Goal: Information Seeking & Learning: Find specific fact

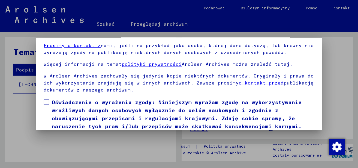
scroll to position [50, 0]
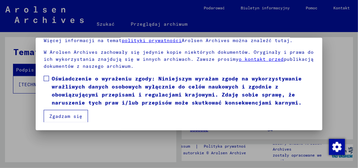
click at [48, 78] on span at bounding box center [46, 78] width 5 height 5
click at [60, 116] on button "Zgadzam się" at bounding box center [66, 116] width 44 height 13
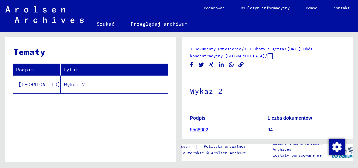
click at [75, 61] on yv-its-topic-simple-grid "Tematy Podpis Tytuł [TECHNICAL_ID] Wykaz 2" at bounding box center [91, 69] width 172 height 48
click at [109, 24] on link "Szukać" at bounding box center [106, 24] width 34 height 16
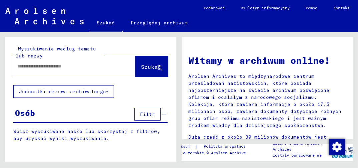
click at [42, 71] on div at bounding box center [64, 66] width 102 height 15
click at [34, 65] on input "text" at bounding box center [66, 66] width 98 height 7
type input "**********"
click at [142, 67] on span "Szukać" at bounding box center [151, 66] width 20 height 7
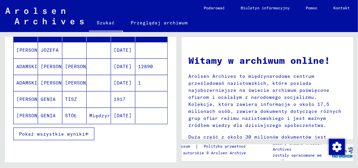
scroll to position [133, 0]
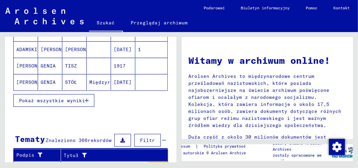
click at [87, 99] on icon "button" at bounding box center [87, 100] width 4 height 5
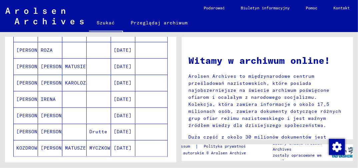
scroll to position [434, 0]
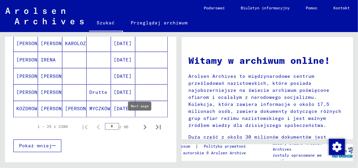
click at [141, 123] on icon "Następna strona" at bounding box center [145, 126] width 9 height 9
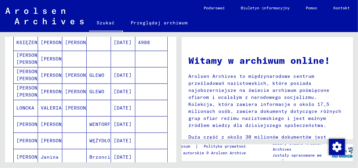
scroll to position [100, 0]
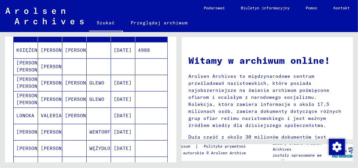
click at [141, 49] on mat-cell "4988" at bounding box center [151, 50] width 32 height 16
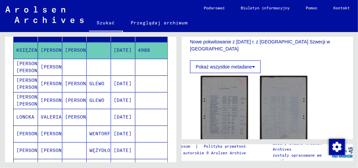
scroll to position [133, 0]
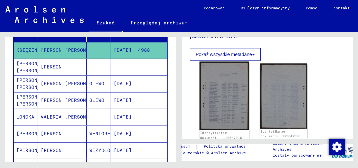
click at [220, 103] on img at bounding box center [225, 96] width 50 height 68
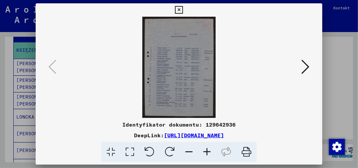
click at [131, 154] on icon at bounding box center [129, 152] width 19 height 20
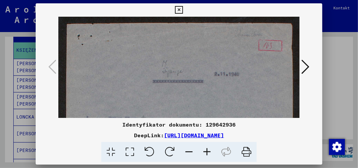
drag, startPoint x: 175, startPoint y: 103, endPoint x: 177, endPoint y: 94, distance: 9.3
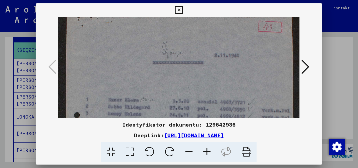
drag, startPoint x: 177, startPoint y: 94, endPoint x: 179, endPoint y: 67, distance: 27.5
click at [179, 70] on img at bounding box center [178, 164] width 241 height 332
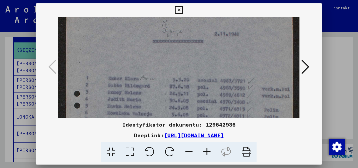
drag, startPoint x: 153, startPoint y: 113, endPoint x: 157, endPoint y: 92, distance: 21.0
click at [157, 98] on img at bounding box center [178, 142] width 241 height 332
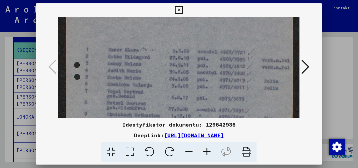
drag, startPoint x: 153, startPoint y: 112, endPoint x: 160, endPoint y: 86, distance: 27.4
click at [160, 86] on img at bounding box center [178, 114] width 241 height 332
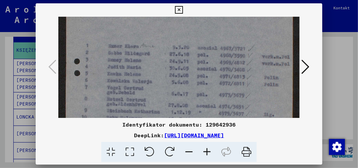
scroll to position [81, 0]
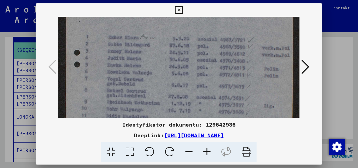
drag, startPoint x: 161, startPoint y: 98, endPoint x: 161, endPoint y: 92, distance: 6.0
click at [161, 92] on img at bounding box center [178, 101] width 241 height 332
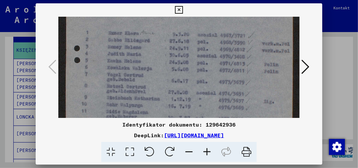
drag, startPoint x: 161, startPoint y: 110, endPoint x: 162, endPoint y: 97, distance: 13.0
click at [162, 101] on img at bounding box center [178, 97] width 241 height 332
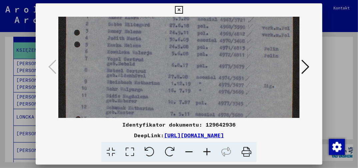
drag, startPoint x: 161, startPoint y: 108, endPoint x: 161, endPoint y: 98, distance: 9.7
click at [161, 98] on img at bounding box center [178, 81] width 241 height 332
drag, startPoint x: 161, startPoint y: 111, endPoint x: 161, endPoint y: 98, distance: 13.7
click at [161, 99] on img at bounding box center [178, 80] width 241 height 332
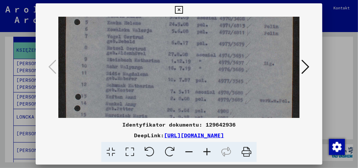
drag, startPoint x: 161, startPoint y: 111, endPoint x: 162, endPoint y: 96, distance: 15.7
click at [162, 97] on img at bounding box center [178, 59] width 241 height 332
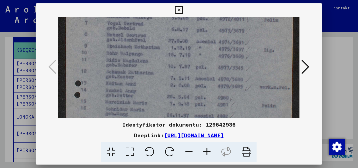
drag, startPoint x: 161, startPoint y: 109, endPoint x: 162, endPoint y: 100, distance: 9.1
click at [162, 100] on img at bounding box center [178, 46] width 241 height 332
drag, startPoint x: 162, startPoint y: 108, endPoint x: 162, endPoint y: 99, distance: 9.0
click at [162, 99] on img at bounding box center [178, 44] width 241 height 332
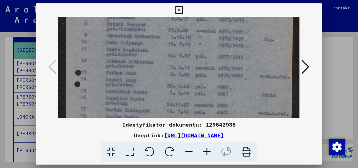
drag, startPoint x: 161, startPoint y: 107, endPoint x: 160, endPoint y: 99, distance: 8.1
click at [160, 99] on img at bounding box center [178, 35] width 241 height 332
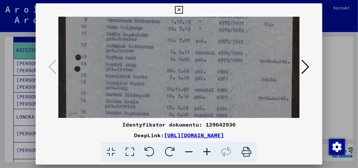
drag, startPoint x: 158, startPoint y: 103, endPoint x: 163, endPoint y: 87, distance: 16.0
click at [162, 89] on img at bounding box center [178, 19] width 241 height 332
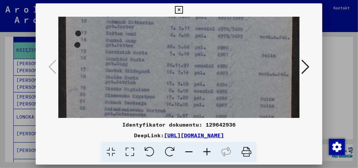
drag, startPoint x: 163, startPoint y: 102, endPoint x: 163, endPoint y: 99, distance: 3.4
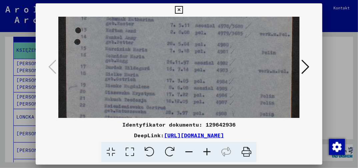
drag, startPoint x: 163, startPoint y: 105, endPoint x: 164, endPoint y: 82, distance: 22.7
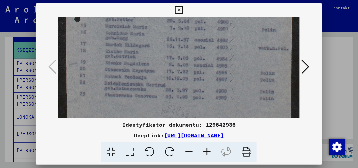
click at [307, 69] on icon at bounding box center [306, 67] width 8 height 16
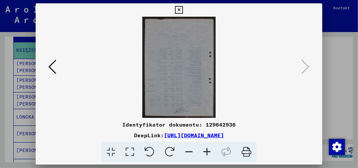
click at [53, 65] on icon at bounding box center [52, 67] width 8 height 16
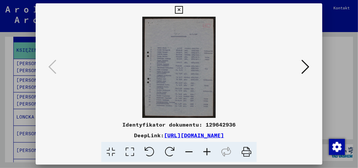
click at [182, 8] on icon at bounding box center [179, 10] width 8 height 8
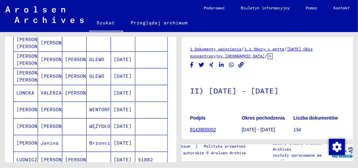
scroll to position [133, 0]
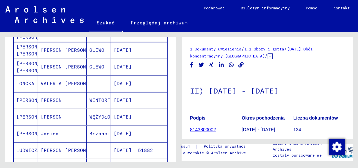
click at [124, 117] on mat-cell "[DATE]" at bounding box center [123, 117] width 24 height 16
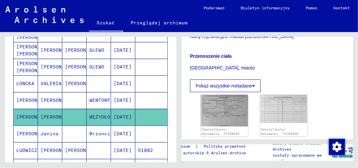
scroll to position [167, 0]
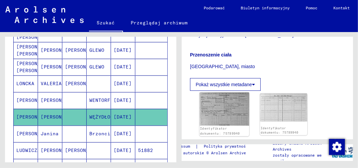
click at [221, 112] on img at bounding box center [225, 108] width 50 height 33
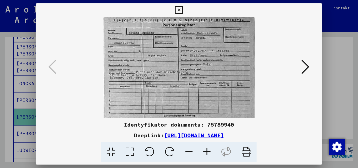
click at [179, 9] on icon at bounding box center [179, 10] width 8 height 8
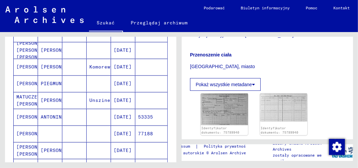
scroll to position [334, 0]
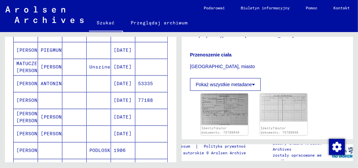
click at [124, 129] on mat-cell "[DATE]" at bounding box center [123, 133] width 24 height 16
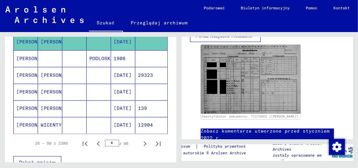
scroll to position [434, 0]
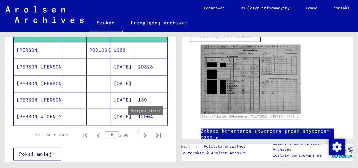
click at [141, 131] on icon "Następna strona" at bounding box center [145, 135] width 9 height 9
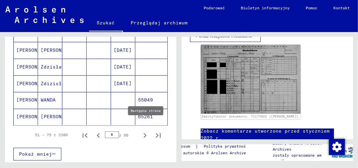
click at [141, 131] on icon "Następna strona" at bounding box center [145, 135] width 9 height 9
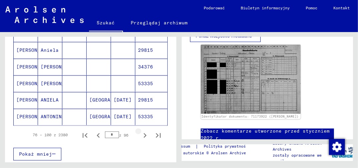
click at [141, 131] on icon "Następna strona" at bounding box center [145, 135] width 9 height 9
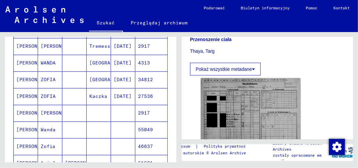
scroll to position [123, 0]
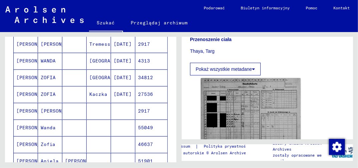
click at [143, 93] on mat-cell "27536" at bounding box center [151, 94] width 32 height 16
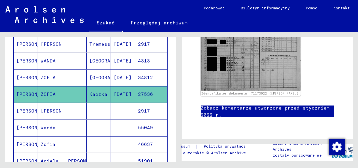
scroll to position [44, 0]
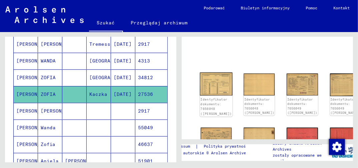
click at [211, 84] on img at bounding box center [216, 83] width 33 height 23
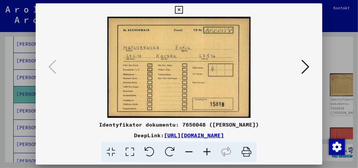
click at [181, 10] on icon at bounding box center [179, 10] width 8 height 8
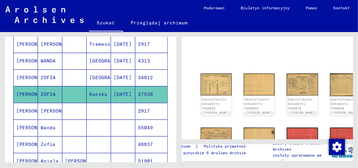
drag, startPoint x: 226, startPoint y: 125, endPoint x: 228, endPoint y: 111, distance: 14.2
click at [228, 111] on div "Identyfikator dokumentu: 7656048 ([PERSON_NAME]) Identyfikator dokumentu: 76560…" at bounding box center [267, 169] width 139 height 197
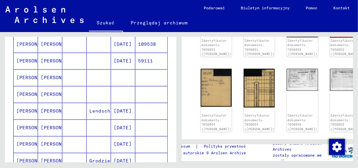
scroll to position [423, 0]
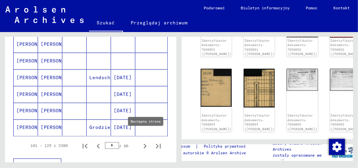
click at [141, 142] on icon "Następna strona" at bounding box center [145, 146] width 9 height 9
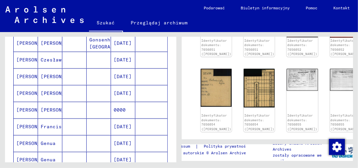
scroll to position [379, 0]
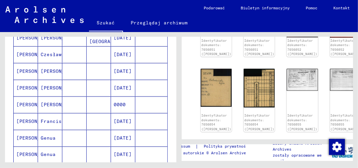
click at [127, 115] on mat-cell "[DATE]" at bounding box center [123, 121] width 24 height 16
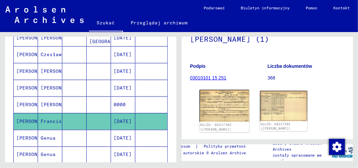
scroll to position [133, 0]
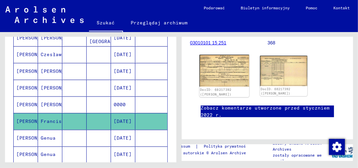
click at [225, 67] on img at bounding box center [225, 71] width 50 height 32
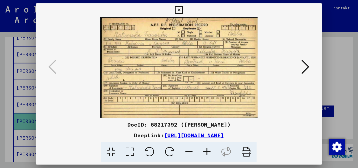
click at [130, 152] on icon at bounding box center [129, 152] width 19 height 20
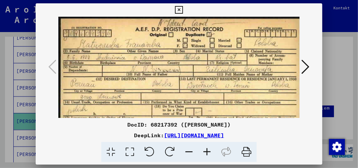
click at [179, 8] on icon at bounding box center [179, 10] width 8 height 8
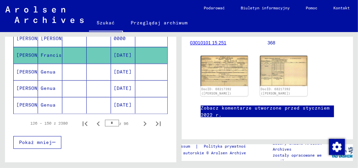
scroll to position [446, 0]
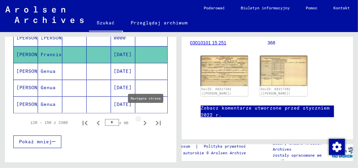
click at [141, 118] on icon "Następna strona" at bounding box center [145, 122] width 9 height 9
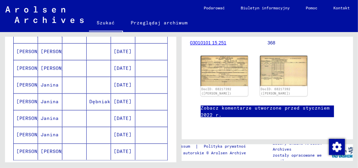
scroll to position [466, 0]
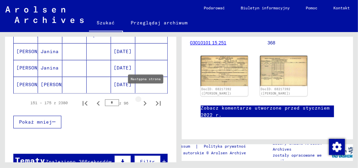
click at [144, 101] on icon "Następna strona" at bounding box center [145, 103] width 3 height 5
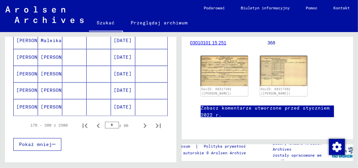
scroll to position [462, 0]
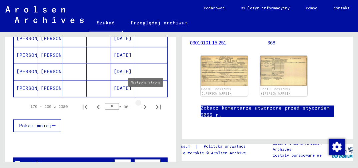
click at [144, 105] on icon "Następna strona" at bounding box center [145, 107] width 3 height 5
type input "*"
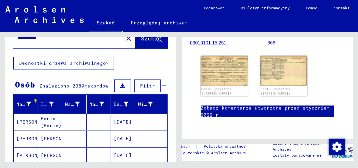
scroll to position [0, 0]
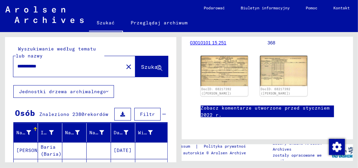
click at [57, 68] on input "**********" at bounding box center [68, 66] width 102 height 7
click at [143, 66] on span "Szukać" at bounding box center [151, 66] width 20 height 7
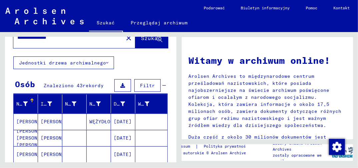
scroll to position [67, 0]
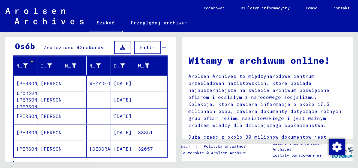
click at [121, 99] on mat-cell "[DATE]" at bounding box center [123, 100] width 24 height 16
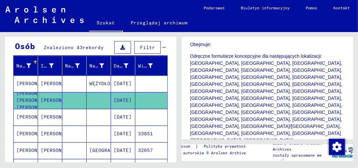
scroll to position [200, 0]
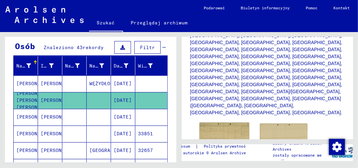
click at [224, 122] on img at bounding box center [225, 136] width 50 height 29
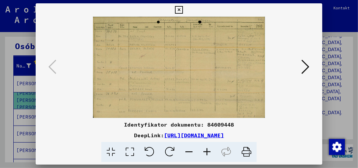
click at [132, 154] on icon at bounding box center [129, 152] width 19 height 20
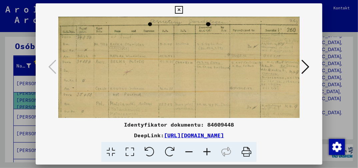
click at [207, 153] on icon at bounding box center [207, 152] width 18 height 20
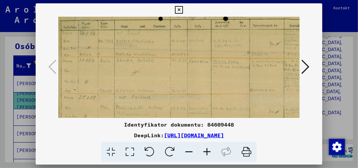
drag, startPoint x: 165, startPoint y: 109, endPoint x: 168, endPoint y: 95, distance: 14.4
click at [167, 98] on img at bounding box center [193, 89] width 270 height 159
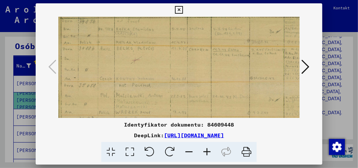
scroll to position [19, 0]
drag, startPoint x: 164, startPoint y: 115, endPoint x: 165, endPoint y: 108, distance: 7.4
click at [165, 108] on img at bounding box center [193, 77] width 270 height 159
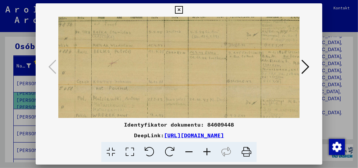
scroll to position [15, 28]
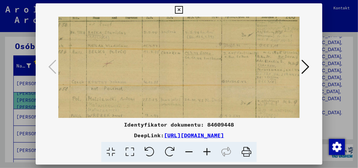
drag, startPoint x: 230, startPoint y: 102, endPoint x: 189, endPoint y: 105, distance: 41.2
click at [190, 105] on img at bounding box center [165, 81] width 270 height 159
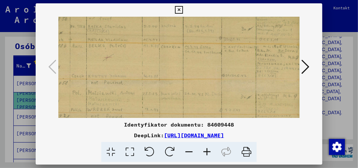
drag, startPoint x: 249, startPoint y: 109, endPoint x: 218, endPoint y: 104, distance: 31.8
click at [222, 104] on img at bounding box center [165, 75] width 270 height 159
click at [208, 154] on icon at bounding box center [207, 152] width 18 height 20
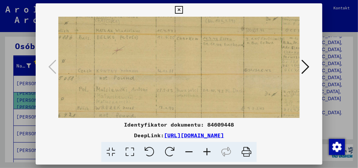
drag, startPoint x: 227, startPoint y: 115, endPoint x: 231, endPoint y: 85, distance: 29.6
click at [230, 91] on img at bounding box center [181, 69] width 298 height 175
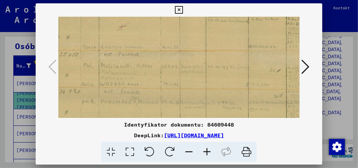
drag, startPoint x: 210, startPoint y: 111, endPoint x: 214, endPoint y: 91, distance: 20.2
click at [214, 93] on img at bounding box center [186, 45] width 298 height 175
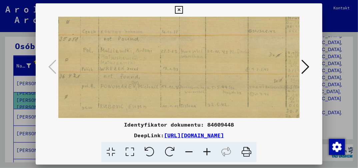
drag, startPoint x: 202, startPoint y: 112, endPoint x: 200, endPoint y: 97, distance: 15.5
click at [200, 99] on img at bounding box center [186, 30] width 298 height 175
click at [306, 68] on icon at bounding box center [306, 67] width 8 height 16
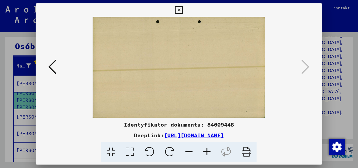
click at [179, 9] on icon at bounding box center [179, 10] width 8 height 8
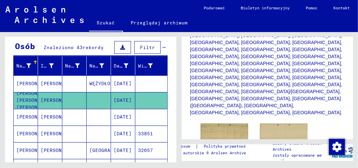
click at [121, 117] on mat-cell "[DATE]" at bounding box center [123, 117] width 24 height 16
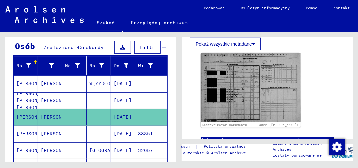
scroll to position [234, 0]
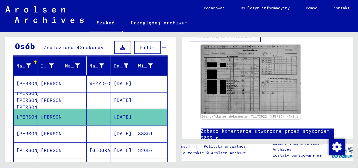
click at [121, 133] on mat-cell "[DATE]" at bounding box center [123, 133] width 24 height 16
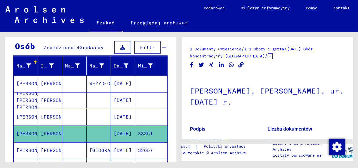
scroll to position [67, 0]
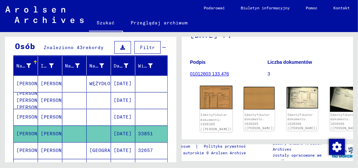
click at [216, 100] on img at bounding box center [216, 97] width 33 height 23
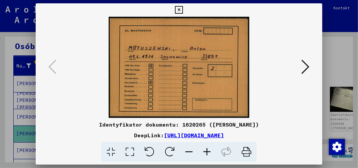
click at [178, 9] on icon at bounding box center [179, 10] width 8 height 8
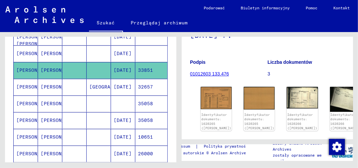
scroll to position [133, 0]
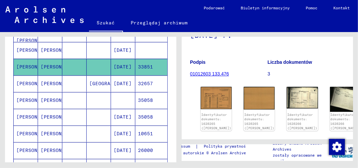
click at [143, 99] on mat-cell "35058" at bounding box center [151, 100] width 32 height 16
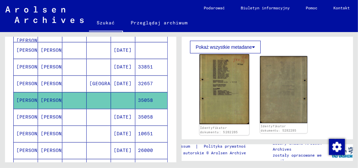
scroll to position [167, 0]
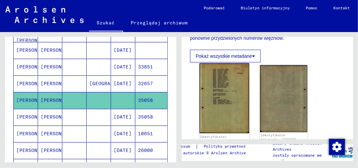
click at [221, 101] on img at bounding box center [225, 98] width 50 height 70
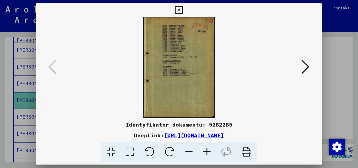
click at [131, 153] on icon at bounding box center [129, 152] width 19 height 20
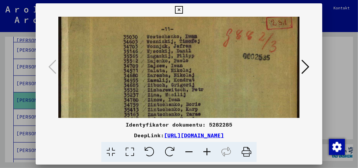
drag, startPoint x: 222, startPoint y: 96, endPoint x: 223, endPoint y: 84, distance: 12.4
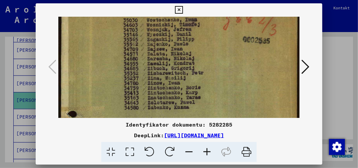
drag, startPoint x: 222, startPoint y: 103, endPoint x: 225, endPoint y: 88, distance: 15.9
click at [225, 88] on img at bounding box center [178, 160] width 241 height 339
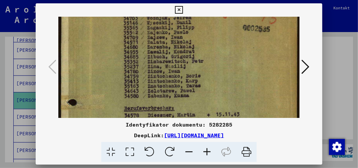
drag, startPoint x: 225, startPoint y: 100, endPoint x: 225, endPoint y: 89, distance: 10.7
click at [225, 89] on img at bounding box center [178, 148] width 241 height 339
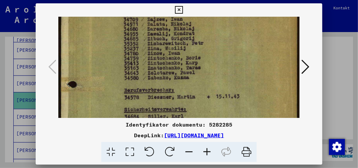
drag, startPoint x: 220, startPoint y: 99, endPoint x: 223, endPoint y: 79, distance: 20.2
click at [223, 80] on img at bounding box center [178, 130] width 241 height 339
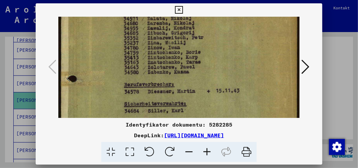
drag, startPoint x: 214, startPoint y: 109, endPoint x: 215, endPoint y: 96, distance: 12.7
click at [214, 99] on img at bounding box center [178, 125] width 241 height 339
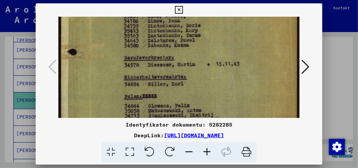
drag, startPoint x: 213, startPoint y: 109, endPoint x: 214, endPoint y: 89, distance: 20.1
click at [214, 89] on img at bounding box center [178, 98] width 241 height 339
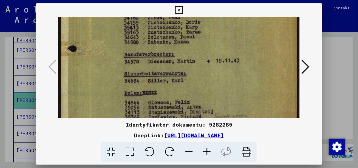
scroll to position [104, 0]
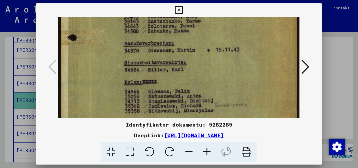
drag, startPoint x: 216, startPoint y: 101, endPoint x: 216, endPoint y: 82, distance: 18.7
click at [216, 86] on img at bounding box center [178, 84] width 241 height 339
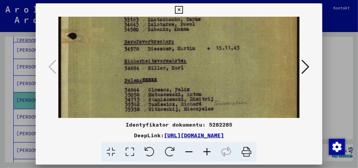
click at [179, 10] on icon at bounding box center [179, 10] width 8 height 8
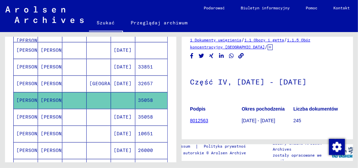
scroll to position [0, 0]
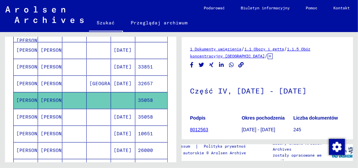
click at [142, 115] on mat-cell "35058" at bounding box center [151, 117] width 32 height 16
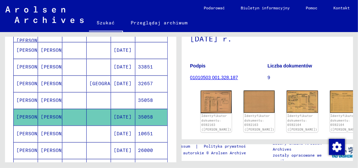
scroll to position [67, 0]
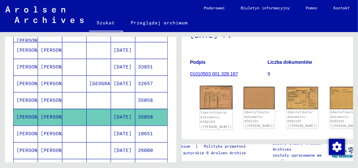
click at [207, 99] on img at bounding box center [216, 98] width 33 height 24
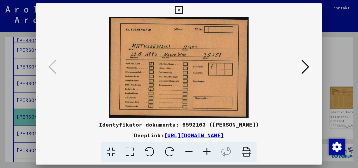
click at [308, 68] on icon at bounding box center [306, 67] width 8 height 16
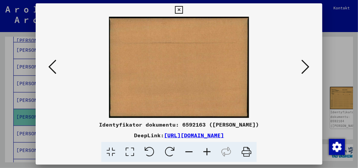
click at [307, 68] on icon at bounding box center [306, 67] width 8 height 16
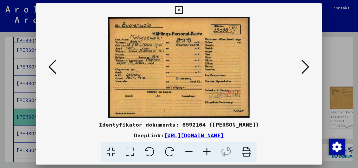
click at [130, 152] on icon at bounding box center [129, 152] width 19 height 20
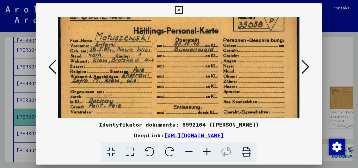
scroll to position [22, 0]
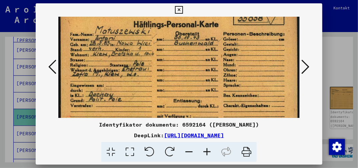
drag, startPoint x: 152, startPoint y: 109, endPoint x: 156, endPoint y: 85, distance: 24.0
click at [155, 87] on img at bounding box center [178, 81] width 241 height 173
click at [181, 7] on icon at bounding box center [179, 10] width 8 height 8
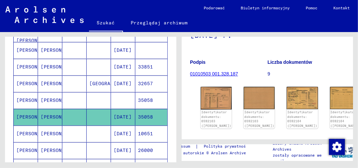
click at [146, 132] on mat-cell "10651" at bounding box center [151, 133] width 32 height 16
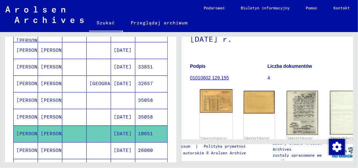
scroll to position [67, 0]
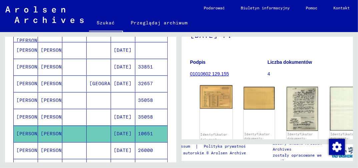
click at [210, 96] on img at bounding box center [216, 96] width 33 height 23
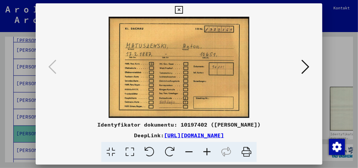
click at [308, 66] on icon at bounding box center [306, 67] width 8 height 16
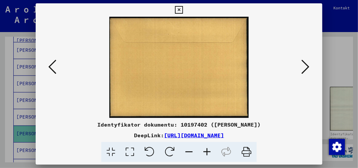
click at [308, 66] on icon at bounding box center [306, 67] width 8 height 16
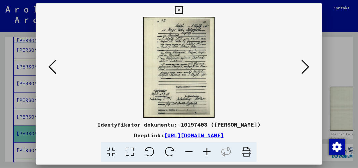
click at [131, 151] on icon at bounding box center [129, 152] width 19 height 20
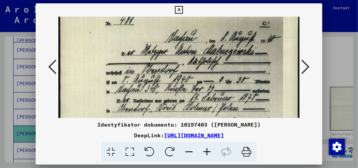
drag, startPoint x: 147, startPoint y: 109, endPoint x: 148, endPoint y: 98, distance: 11.1
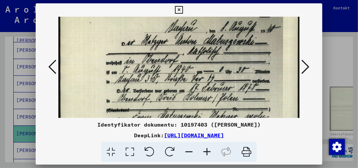
drag, startPoint x: 138, startPoint y: 115, endPoint x: 146, endPoint y: 95, distance: 22.0
click at [142, 105] on img at bounding box center [178, 167] width 241 height 341
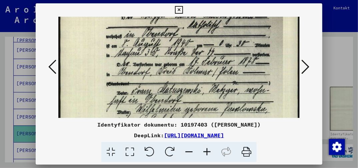
click at [153, 92] on img at bounding box center [178, 141] width 241 height 341
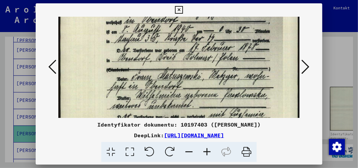
drag, startPoint x: 124, startPoint y: 97, endPoint x: 129, endPoint y: 82, distance: 15.6
click at [128, 84] on img at bounding box center [178, 127] width 241 height 341
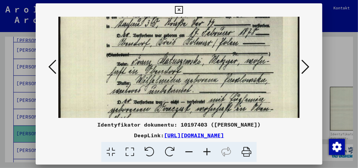
drag, startPoint x: 115, startPoint y: 106, endPoint x: 126, endPoint y: 85, distance: 23.9
click at [126, 86] on img at bounding box center [178, 112] width 241 height 341
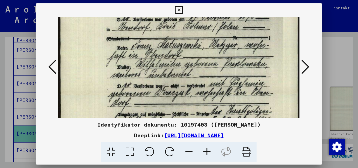
drag, startPoint x: 90, startPoint y: 100, endPoint x: 98, endPoint y: 80, distance: 22.1
click at [95, 84] on img at bounding box center [178, 96] width 241 height 341
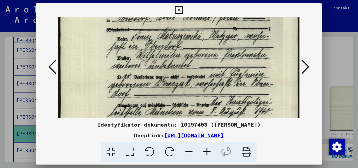
scroll to position [114, 0]
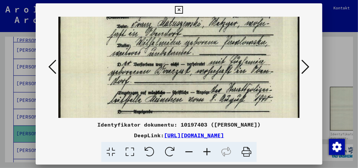
drag, startPoint x: 89, startPoint y: 96, endPoint x: 95, endPoint y: 86, distance: 12.0
click at [93, 88] on img at bounding box center [178, 74] width 241 height 341
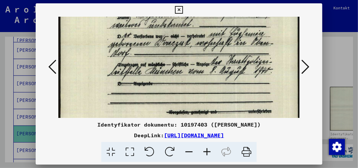
drag, startPoint x: 89, startPoint y: 113, endPoint x: 109, endPoint y: 84, distance: 35.4
click at [109, 84] on img at bounding box center [178, 46] width 241 height 341
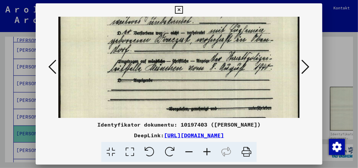
drag, startPoint x: 113, startPoint y: 81, endPoint x: 120, endPoint y: 75, distance: 9.0
click at [119, 75] on img at bounding box center [178, 43] width 241 height 341
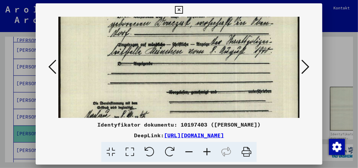
scroll to position [187, 0]
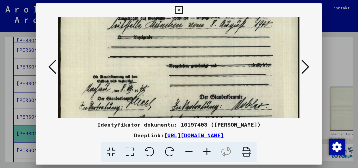
drag, startPoint x: 110, startPoint y: 86, endPoint x: 127, endPoint y: 69, distance: 24.5
click at [127, 69] on img at bounding box center [178, -1] width 241 height 341
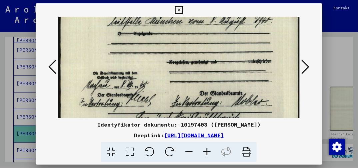
drag, startPoint x: 156, startPoint y: 56, endPoint x: 160, endPoint y: 49, distance: 8.1
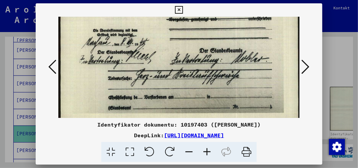
scroll to position [240, 0]
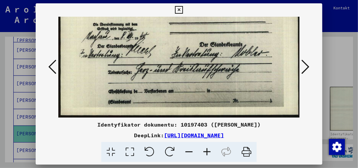
drag, startPoint x: 162, startPoint y: 86, endPoint x: 174, endPoint y: 61, distance: 26.9
click at [307, 69] on icon at bounding box center [306, 67] width 8 height 16
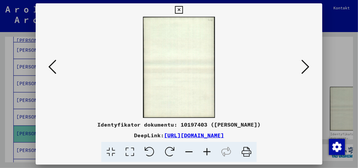
scroll to position [0, 0]
click at [307, 69] on icon at bounding box center [306, 67] width 8 height 16
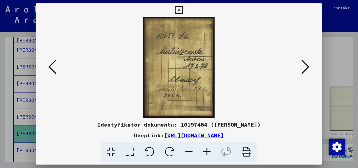
click at [308, 66] on icon at bounding box center [306, 67] width 8 height 16
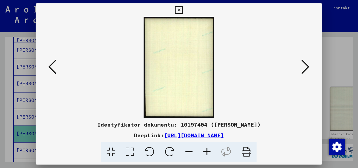
click at [51, 68] on icon at bounding box center [52, 67] width 8 height 16
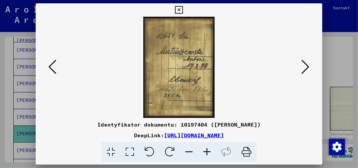
click at [307, 67] on icon at bounding box center [306, 67] width 8 height 16
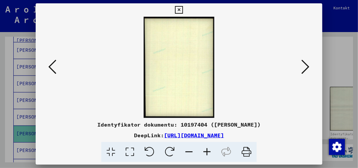
click at [307, 67] on icon at bounding box center [306, 67] width 8 height 16
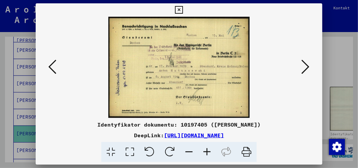
click at [133, 154] on icon at bounding box center [129, 152] width 19 height 20
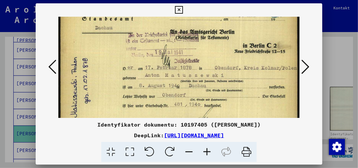
drag, startPoint x: 98, startPoint y: 112, endPoint x: 103, endPoint y: 67, distance: 45.3
click at [101, 71] on img at bounding box center [178, 69] width 241 height 173
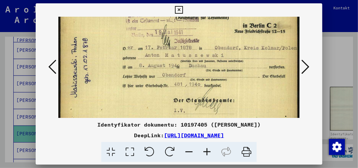
drag, startPoint x: 98, startPoint y: 109, endPoint x: 97, endPoint y: 89, distance: 19.7
click at [97, 92] on img at bounding box center [178, 49] width 241 height 173
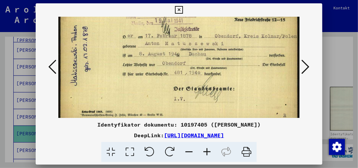
scroll to position [71, 0]
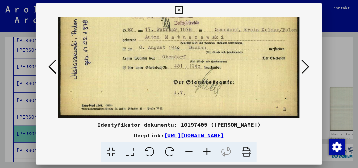
drag, startPoint x: 105, startPoint y: 100, endPoint x: 105, endPoint y: 75, distance: 24.7
click at [106, 81] on img at bounding box center [178, 31] width 241 height 173
click at [307, 67] on icon at bounding box center [306, 67] width 8 height 16
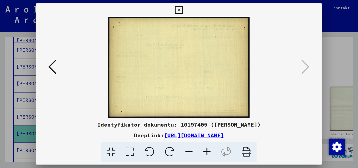
click at [178, 9] on icon at bounding box center [179, 10] width 8 height 8
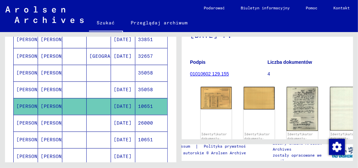
scroll to position [200, 0]
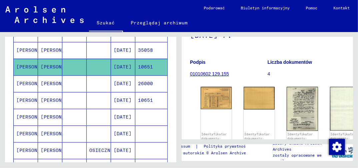
click at [143, 98] on mat-cell "10651" at bounding box center [151, 100] width 32 height 16
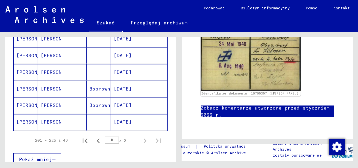
scroll to position [467, 0]
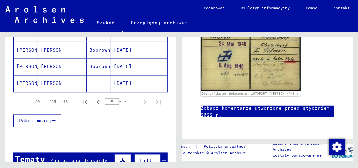
click at [118, 77] on mat-cell "[DATE]" at bounding box center [123, 83] width 24 height 16
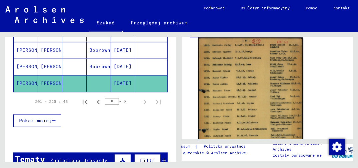
scroll to position [133, 0]
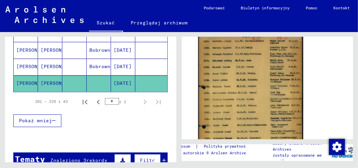
click at [227, 90] on img at bounding box center [251, 106] width 105 height 147
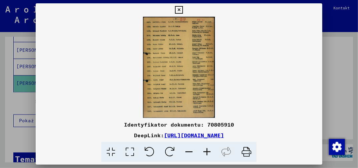
click at [131, 149] on icon at bounding box center [129, 152] width 19 height 20
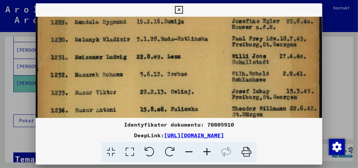
drag, startPoint x: 207, startPoint y: 107, endPoint x: 201, endPoint y: 74, distance: 33.8
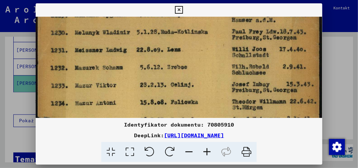
scroll to position [64, 0]
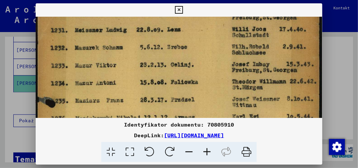
drag, startPoint x: 210, startPoint y: 103, endPoint x: 210, endPoint y: 71, distance: 32.4
click at [209, 75] on img at bounding box center [179, 156] width 287 height 401
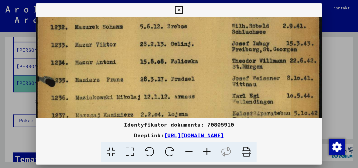
drag, startPoint x: 213, startPoint y: 104, endPoint x: 213, endPoint y: 81, distance: 23.0
click at [213, 81] on img at bounding box center [179, 135] width 287 height 401
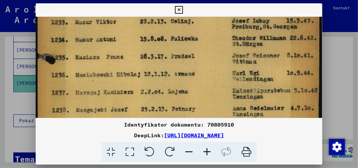
drag, startPoint x: 213, startPoint y: 105, endPoint x: 213, endPoint y: 74, distance: 31.0
click at [212, 77] on img at bounding box center [179, 113] width 287 height 401
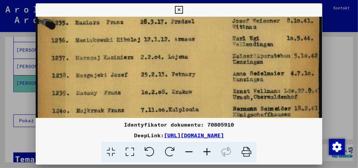
drag, startPoint x: 213, startPoint y: 95, endPoint x: 214, endPoint y: 76, distance: 19.0
click at [214, 77] on img at bounding box center [179, 78] width 287 height 401
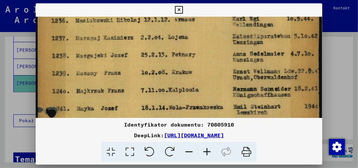
drag, startPoint x: 213, startPoint y: 105, endPoint x: 213, endPoint y: 71, distance: 33.7
click at [213, 74] on img at bounding box center [179, 58] width 287 height 401
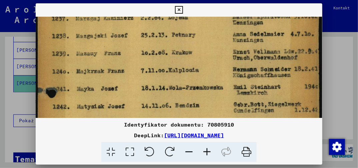
scroll to position [190, 0]
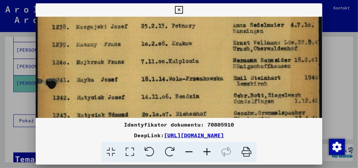
drag, startPoint x: 214, startPoint y: 110, endPoint x: 214, endPoint y: 87, distance: 22.7
click at [214, 92] on img at bounding box center [179, 29] width 287 height 401
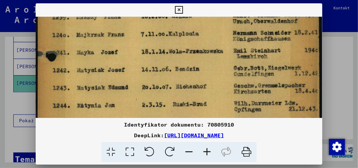
drag, startPoint x: 214, startPoint y: 108, endPoint x: 214, endPoint y: 78, distance: 30.0
click at [214, 83] on img at bounding box center [179, 2] width 287 height 401
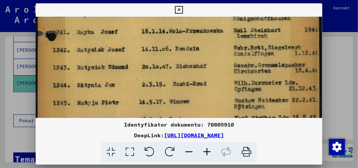
drag, startPoint x: 217, startPoint y: 100, endPoint x: 216, endPoint y: 76, distance: 23.7
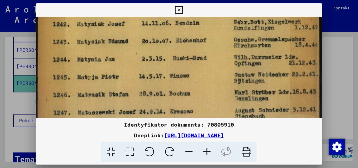
drag, startPoint x: 215, startPoint y: 92, endPoint x: 215, endPoint y: 74, distance: 17.4
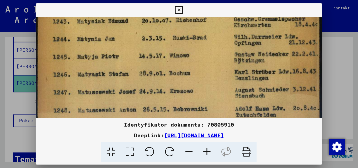
drag, startPoint x: 215, startPoint y: 106, endPoint x: 214, endPoint y: 70, distance: 36.7
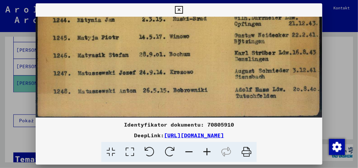
drag, startPoint x: 216, startPoint y: 101, endPoint x: 216, endPoint y: 76, distance: 25.7
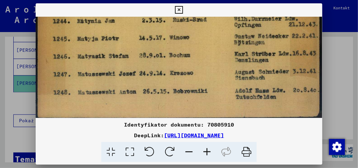
scroll to position [299, 0]
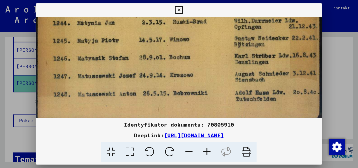
drag, startPoint x: 226, startPoint y: 77, endPoint x: 210, endPoint y: 78, distance: 15.8
click at [192, 152] on icon at bounding box center [189, 152] width 18 height 20
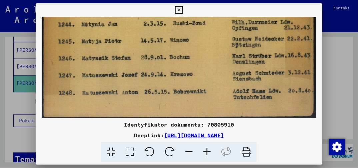
click at [192, 152] on icon at bounding box center [189, 152] width 18 height 20
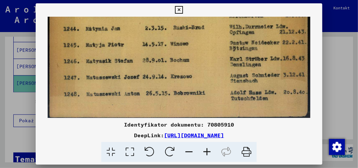
click at [192, 152] on icon at bounding box center [189, 152] width 18 height 20
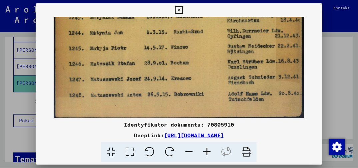
click at [192, 152] on icon at bounding box center [189, 152] width 18 height 20
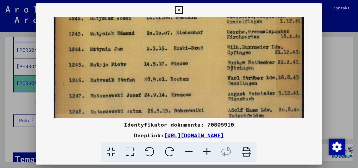
click at [192, 152] on icon at bounding box center [189, 152] width 18 height 20
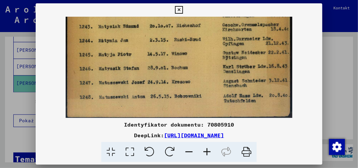
click at [192, 152] on icon at bounding box center [189, 152] width 18 height 20
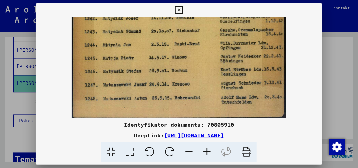
click at [192, 152] on icon at bounding box center [189, 152] width 18 height 20
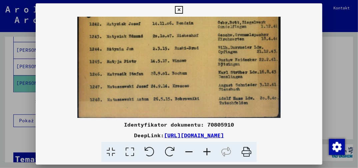
click at [192, 152] on icon at bounding box center [189, 152] width 18 height 20
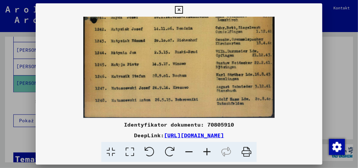
click at [192, 152] on icon at bounding box center [189, 152] width 18 height 20
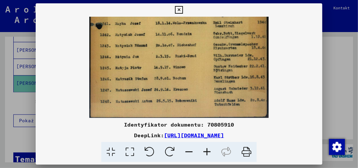
click at [192, 152] on icon at bounding box center [189, 152] width 18 height 20
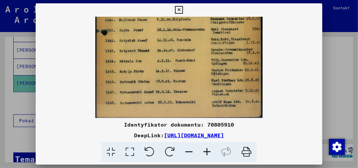
click at [192, 152] on icon at bounding box center [189, 152] width 18 height 20
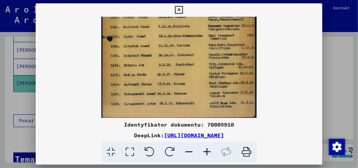
click at [192, 152] on icon at bounding box center [189, 152] width 18 height 20
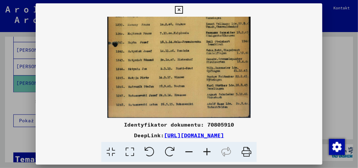
click at [192, 152] on icon at bounding box center [189, 152] width 18 height 20
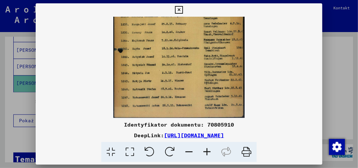
click at [192, 152] on icon at bounding box center [189, 152] width 18 height 20
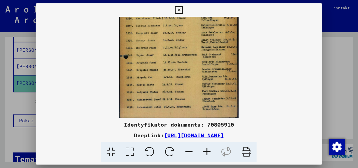
click at [192, 152] on icon at bounding box center [189, 152] width 18 height 20
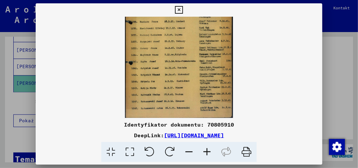
click at [192, 152] on icon at bounding box center [189, 152] width 18 height 20
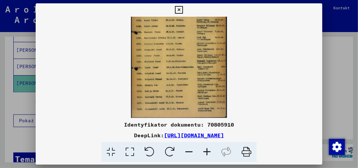
click at [192, 152] on icon at bounding box center [189, 152] width 18 height 20
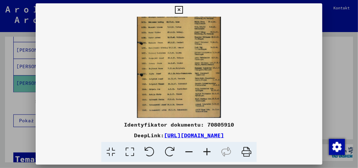
click at [192, 152] on icon at bounding box center [189, 152] width 18 height 20
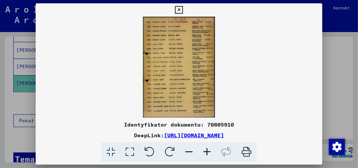
click at [180, 8] on icon at bounding box center [179, 10] width 8 height 8
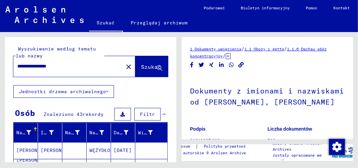
click at [72, 67] on input "**********" at bounding box center [68, 66] width 102 height 7
type input "*"
click at [61, 67] on input "text" at bounding box center [68, 66] width 102 height 7
click at [76, 70] on div at bounding box center [66, 66] width 106 height 15
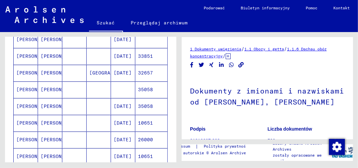
scroll to position [180, 0]
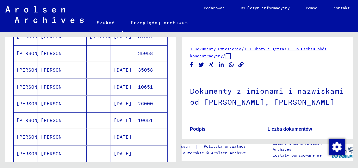
click at [116, 136] on mat-cell "[DATE]" at bounding box center [123, 137] width 24 height 16
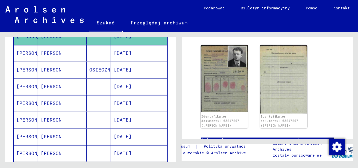
scroll to position [133, 0]
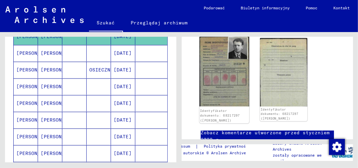
click at [218, 65] on img at bounding box center [225, 71] width 50 height 70
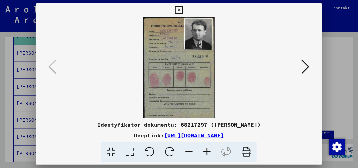
click at [130, 154] on icon at bounding box center [129, 152] width 19 height 20
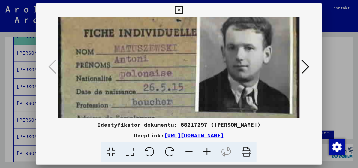
drag, startPoint x: 174, startPoint y: 110, endPoint x: 175, endPoint y: 90, distance: 20.1
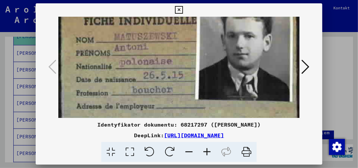
drag, startPoint x: 170, startPoint y: 110, endPoint x: 169, endPoint y: 79, distance: 31.0
click at [169, 91] on img at bounding box center [178, 159] width 241 height 341
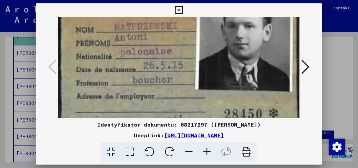
scroll to position [60, 0]
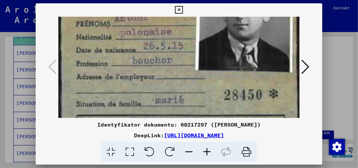
drag, startPoint x: 170, startPoint y: 105, endPoint x: 166, endPoint y: 77, distance: 28.3
click at [167, 83] on img at bounding box center [178, 130] width 241 height 341
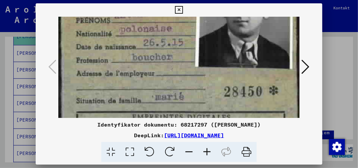
drag, startPoint x: 182, startPoint y: 108, endPoint x: 179, endPoint y: 86, distance: 22.2
click at [181, 94] on img at bounding box center [178, 127] width 241 height 341
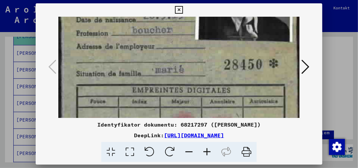
scroll to position [115, 0]
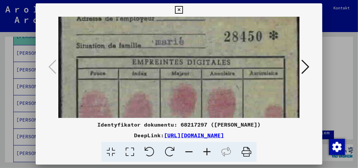
drag, startPoint x: 180, startPoint y: 117, endPoint x: 181, endPoint y: 75, distance: 41.4
click at [181, 75] on img at bounding box center [178, 72] width 241 height 341
click at [307, 66] on icon at bounding box center [306, 67] width 8 height 16
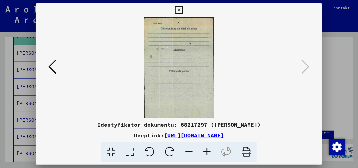
scroll to position [0, 0]
click at [179, 9] on icon at bounding box center [179, 10] width 8 height 8
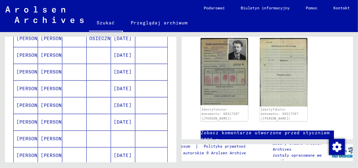
scroll to position [347, 0]
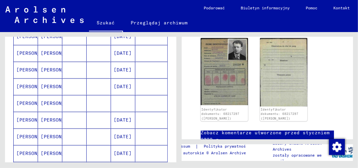
click at [123, 132] on mat-cell "[DATE]" at bounding box center [123, 136] width 24 height 16
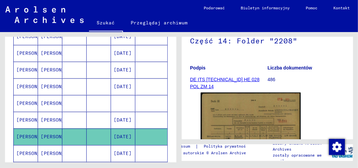
scroll to position [167, 0]
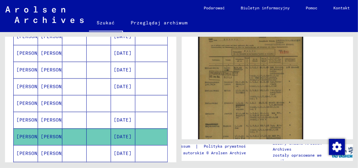
click at [244, 111] on img at bounding box center [251, 96] width 105 height 148
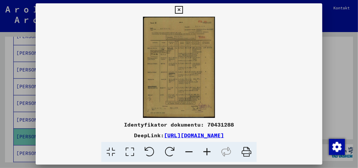
click at [129, 151] on icon at bounding box center [129, 152] width 19 height 20
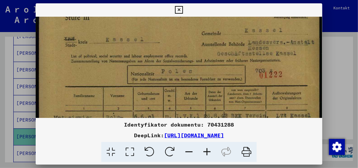
drag, startPoint x: 121, startPoint y: 102, endPoint x: 153, endPoint y: 52, distance: 59.9
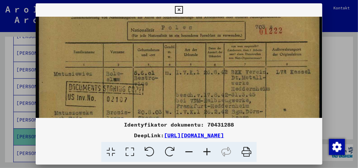
drag, startPoint x: 157, startPoint y: 106, endPoint x: 168, endPoint y: 77, distance: 31.7
click at [167, 79] on img at bounding box center [179, 150] width 287 height 403
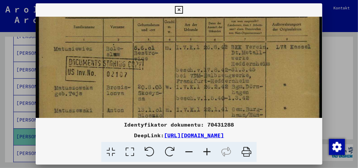
drag, startPoint x: 157, startPoint y: 99, endPoint x: 163, endPoint y: 67, distance: 33.3
click at [161, 72] on img at bounding box center [179, 125] width 287 height 403
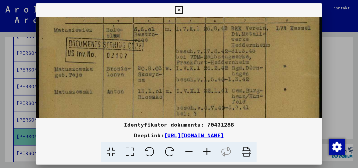
scroll to position [139, 0]
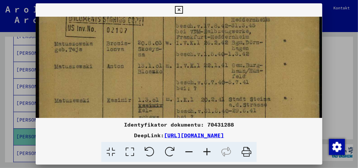
drag, startPoint x: 172, startPoint y: 116, endPoint x: 174, endPoint y: 77, distance: 39.8
click at [173, 79] on img at bounding box center [179, 81] width 287 height 403
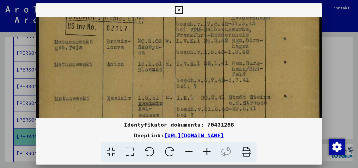
scroll to position [165, 0]
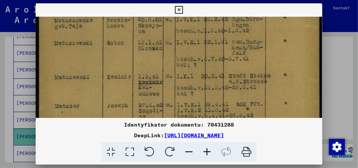
drag, startPoint x: 170, startPoint y: 108, endPoint x: 173, endPoint y: 87, distance: 21.5
click at [173, 87] on img at bounding box center [179, 57] width 287 height 403
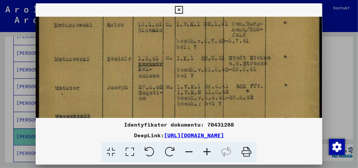
drag, startPoint x: 172, startPoint y: 110, endPoint x: 174, endPoint y: 83, distance: 26.8
click at [174, 83] on img at bounding box center [179, 39] width 287 height 403
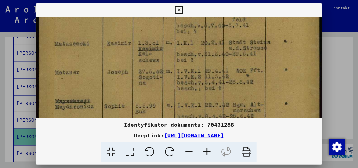
drag, startPoint x: 172, startPoint y: 108, endPoint x: 174, endPoint y: 79, distance: 29.1
click at [174, 82] on img at bounding box center [179, 24] width 287 height 403
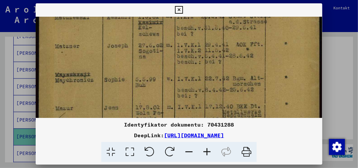
scroll to position [244, 0]
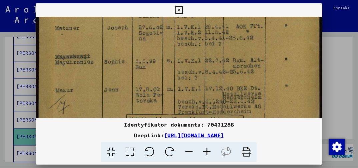
drag, startPoint x: 172, startPoint y: 108, endPoint x: 173, endPoint y: 83, distance: 25.1
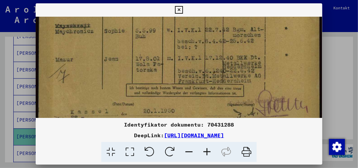
drag, startPoint x: 171, startPoint y: 108, endPoint x: 175, endPoint y: 76, distance: 32.5
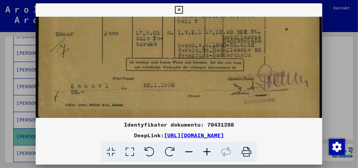
drag, startPoint x: 185, startPoint y: 109, endPoint x: 187, endPoint y: 91, distance: 18.5
click at [178, 11] on icon at bounding box center [179, 10] width 8 height 8
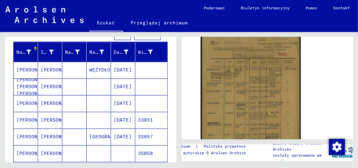
scroll to position [0, 0]
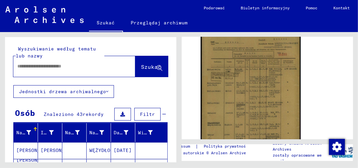
click at [36, 67] on input "text" at bounding box center [68, 66] width 102 height 7
click at [142, 68] on span "Szukać" at bounding box center [151, 66] width 20 height 7
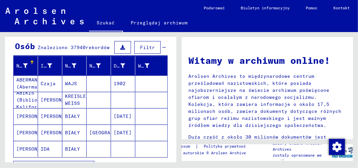
scroll to position [100, 0]
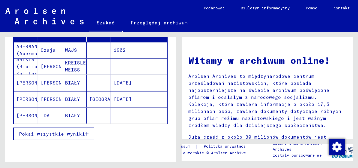
click at [88, 132] on icon "button" at bounding box center [87, 133] width 4 height 5
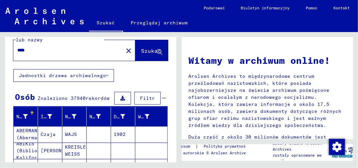
scroll to position [0, 0]
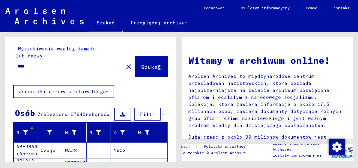
click at [36, 66] on input "****" at bounding box center [66, 66] width 98 height 7
type input "**********"
click at [144, 68] on span "Szukać" at bounding box center [151, 66] width 20 height 7
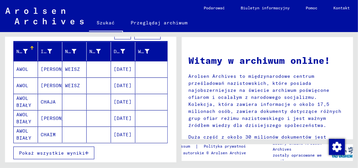
scroll to position [100, 0]
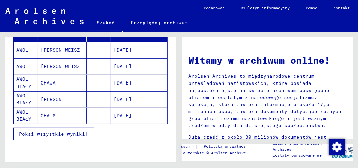
click at [123, 116] on mat-cell "[DATE]" at bounding box center [123, 115] width 24 height 16
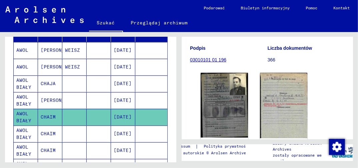
scroll to position [133, 0]
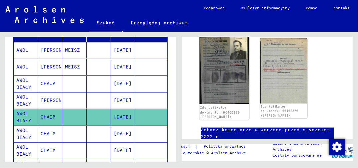
click at [223, 81] on img at bounding box center [225, 70] width 50 height 68
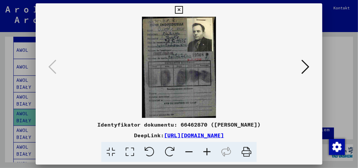
click at [130, 154] on icon at bounding box center [129, 152] width 19 height 20
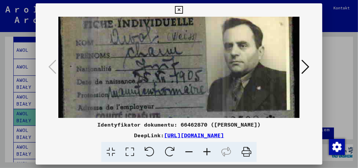
drag, startPoint x: 191, startPoint y: 84, endPoint x: 193, endPoint y: 61, distance: 23.5
click at [193, 61] on img at bounding box center [178, 162] width 241 height 330
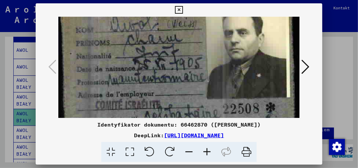
scroll to position [45, 0]
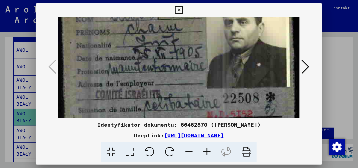
drag, startPoint x: 189, startPoint y: 106, endPoint x: 187, endPoint y: 78, distance: 28.2
click at [188, 84] on img at bounding box center [178, 139] width 241 height 330
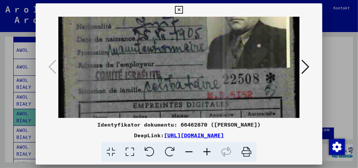
drag, startPoint x: 188, startPoint y: 114, endPoint x: 189, endPoint y: 94, distance: 19.4
click at [189, 95] on img at bounding box center [178, 120] width 241 height 330
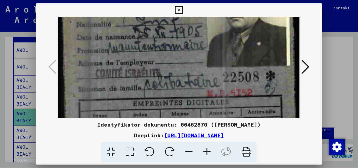
click at [307, 68] on icon at bounding box center [306, 67] width 8 height 16
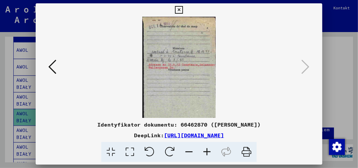
click at [132, 151] on icon at bounding box center [129, 152] width 19 height 20
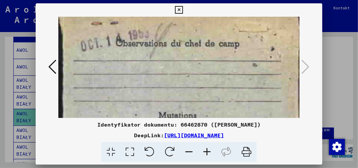
drag, startPoint x: 170, startPoint y: 117, endPoint x: 171, endPoint y: 71, distance: 46.1
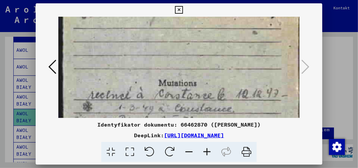
scroll to position [57, 0]
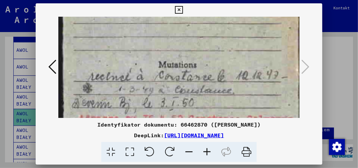
drag, startPoint x: 170, startPoint y: 80, endPoint x: 170, endPoint y: 62, distance: 17.4
click at [170, 63] on img at bounding box center [178, 127] width 241 height 333
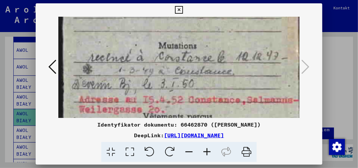
drag, startPoint x: 209, startPoint y: 108, endPoint x: 208, endPoint y: 89, distance: 19.4
click at [208, 89] on img at bounding box center [178, 108] width 241 height 333
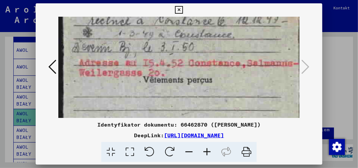
drag, startPoint x: 219, startPoint y: 109, endPoint x: 213, endPoint y: 70, distance: 39.5
click at [213, 71] on img at bounding box center [178, 71] width 241 height 333
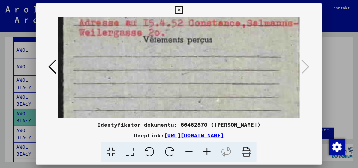
drag, startPoint x: 210, startPoint y: 103, endPoint x: 214, endPoint y: 65, distance: 37.9
click at [213, 67] on img at bounding box center [178, 31] width 241 height 333
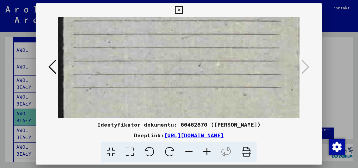
drag, startPoint x: 192, startPoint y: 101, endPoint x: 211, endPoint y: 58, distance: 47.4
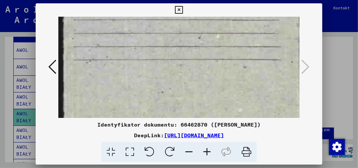
scroll to position [232, 0]
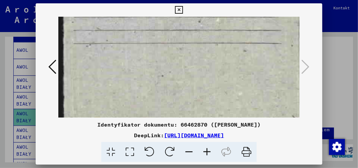
drag, startPoint x: 173, startPoint y: 111, endPoint x: 209, endPoint y: 36, distance: 83.1
drag, startPoint x: 189, startPoint y: 75, endPoint x: 207, endPoint y: 47, distance: 34.0
click at [178, 6] on icon at bounding box center [179, 10] width 8 height 8
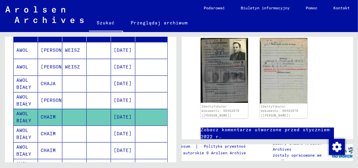
scroll to position [200, 0]
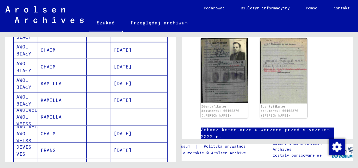
click at [115, 148] on mat-cell "[DATE]" at bounding box center [123, 150] width 24 height 16
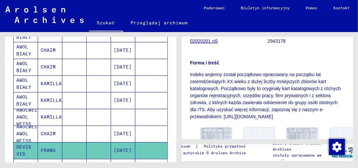
scroll to position [133, 0]
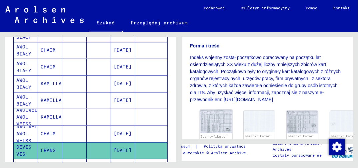
click at [210, 125] on img at bounding box center [216, 121] width 33 height 24
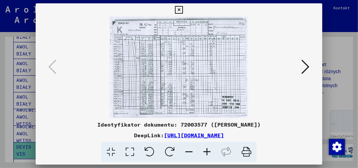
click at [131, 151] on icon at bounding box center [129, 152] width 19 height 20
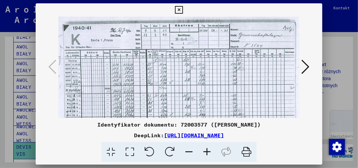
click at [131, 153] on icon at bounding box center [129, 152] width 19 height 20
click at [132, 108] on img at bounding box center [178, 105] width 241 height 176
click at [208, 156] on icon at bounding box center [207, 152] width 18 height 20
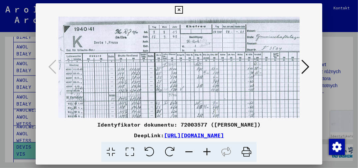
click at [208, 156] on icon at bounding box center [207, 152] width 18 height 20
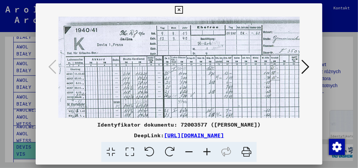
click at [208, 156] on icon at bounding box center [207, 152] width 18 height 20
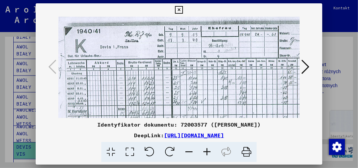
click at [208, 156] on icon at bounding box center [207, 152] width 18 height 20
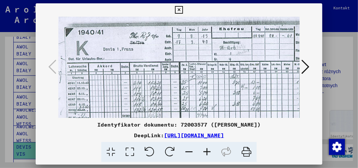
click at [208, 156] on icon at bounding box center [207, 152] width 18 height 20
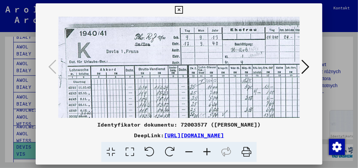
click at [208, 156] on icon at bounding box center [207, 152] width 18 height 20
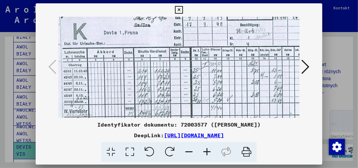
drag, startPoint x: 242, startPoint y: 115, endPoint x: 236, endPoint y: 93, distance: 23.6
click at [236, 93] on img at bounding box center [242, 134] width 379 height 276
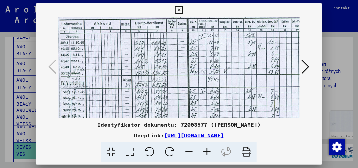
drag, startPoint x: 234, startPoint y: 112, endPoint x: 232, endPoint y: 85, distance: 27.4
click at [232, 86] on img at bounding box center [239, 105] width 379 height 276
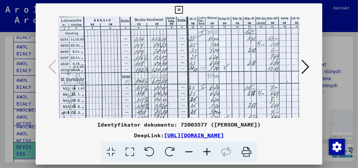
scroll to position [89, 2]
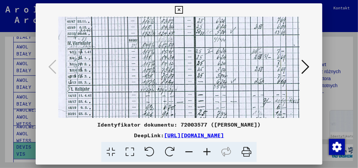
drag, startPoint x: 176, startPoint y: 111, endPoint x: 187, endPoint y: 59, distance: 53.1
click at [186, 62] on img at bounding box center [245, 66] width 379 height 276
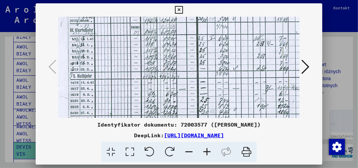
drag, startPoint x: 187, startPoint y: 111, endPoint x: 190, endPoint y: 72, distance: 38.9
click at [190, 77] on img at bounding box center [247, 53] width 379 height 276
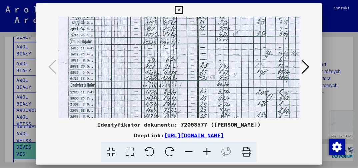
drag, startPoint x: 190, startPoint y: 107, endPoint x: 193, endPoint y: 73, distance: 34.9
click at [194, 82] on img at bounding box center [247, 18] width 379 height 276
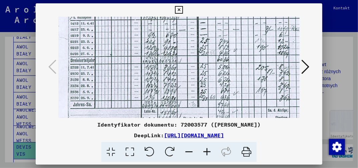
scroll to position [175, 0]
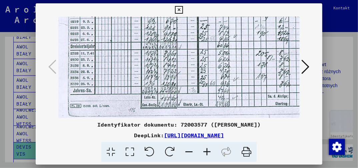
drag, startPoint x: 190, startPoint y: 103, endPoint x: 191, endPoint y: 73, distance: 30.4
click at [308, 68] on icon at bounding box center [306, 67] width 8 height 16
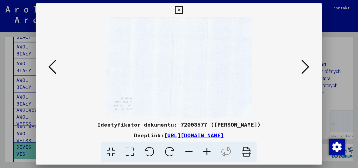
click at [178, 11] on icon at bounding box center [179, 10] width 8 height 8
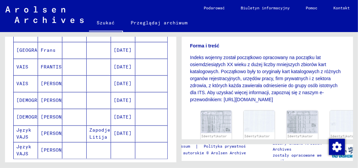
scroll to position [467, 0]
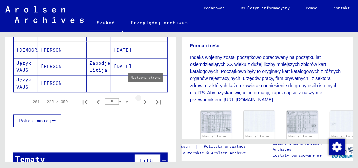
click at [144, 100] on icon "Następna strona" at bounding box center [145, 102] width 3 height 5
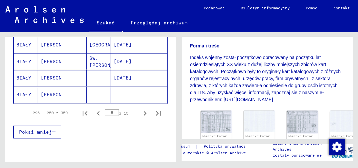
scroll to position [472, 0]
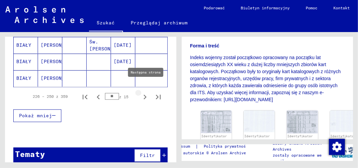
click at [141, 92] on icon "Następna strona" at bounding box center [145, 96] width 9 height 9
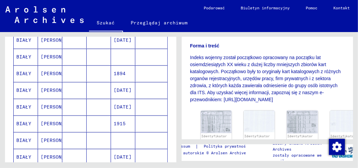
scroll to position [272, 0]
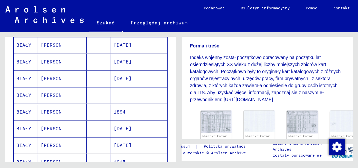
click at [118, 107] on mat-cell "1894" at bounding box center [123, 112] width 24 height 16
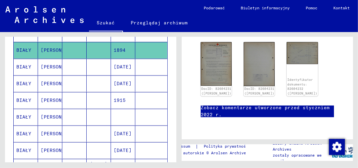
scroll to position [405, 0]
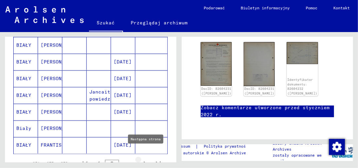
click at [144, 162] on icon "Następna strona" at bounding box center [145, 164] width 3 height 5
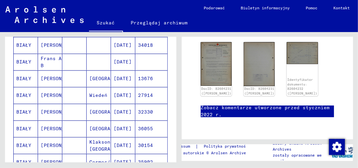
scroll to position [439, 0]
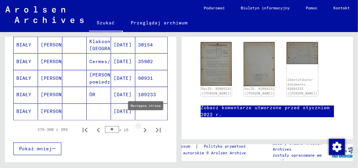
click at [144, 128] on icon "Następna strona" at bounding box center [145, 130] width 3 height 5
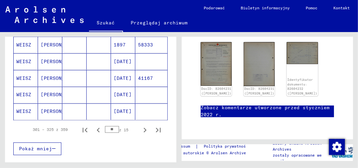
click at [144, 71] on mat-cell "41167" at bounding box center [151, 78] width 32 height 16
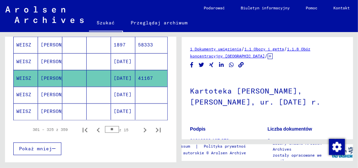
scroll to position [100, 0]
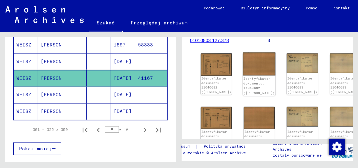
click at [246, 64] on img at bounding box center [259, 63] width 33 height 23
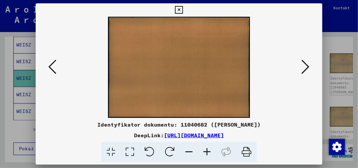
click at [53, 68] on icon at bounding box center [52, 67] width 8 height 16
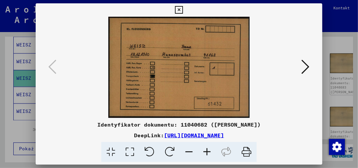
click at [309, 69] on icon at bounding box center [306, 67] width 8 height 16
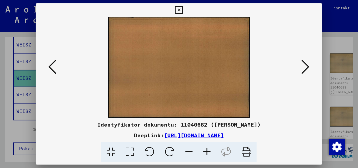
click at [305, 66] on icon at bounding box center [306, 67] width 8 height 16
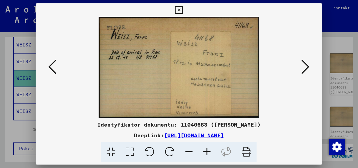
click at [302, 69] on icon at bounding box center [306, 67] width 8 height 16
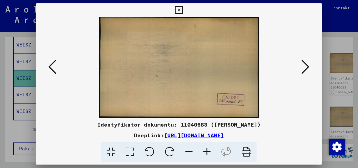
click at [302, 69] on icon at bounding box center [306, 67] width 8 height 16
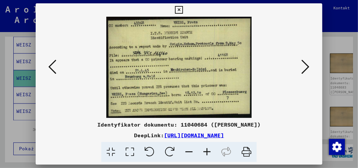
click at [307, 68] on icon at bounding box center [306, 67] width 8 height 16
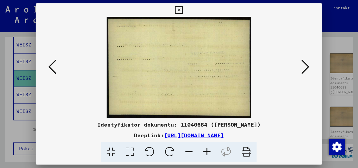
click at [307, 68] on icon at bounding box center [306, 67] width 8 height 16
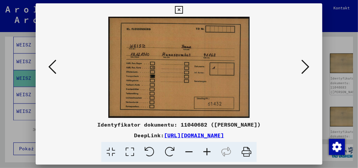
click at [179, 10] on icon at bounding box center [179, 10] width 8 height 8
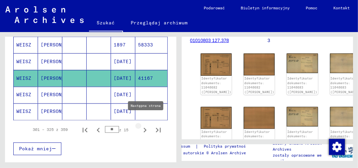
click at [141, 125] on icon "Następna strona" at bounding box center [145, 129] width 9 height 9
type input "**"
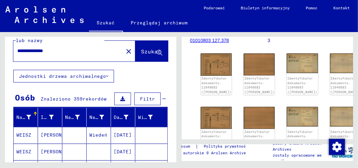
scroll to position [5, 0]
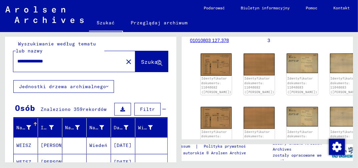
scroll to position [64, 0]
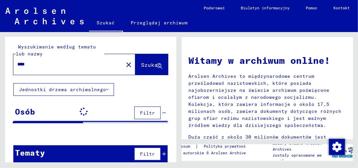
scroll to position [4, 0]
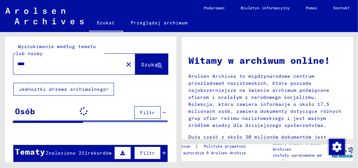
type input "**********"
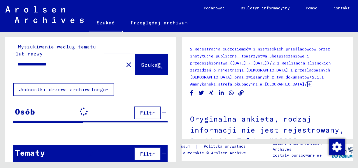
scroll to position [5, 0]
